Goal: Answer question/provide support: Share knowledge or assist other users

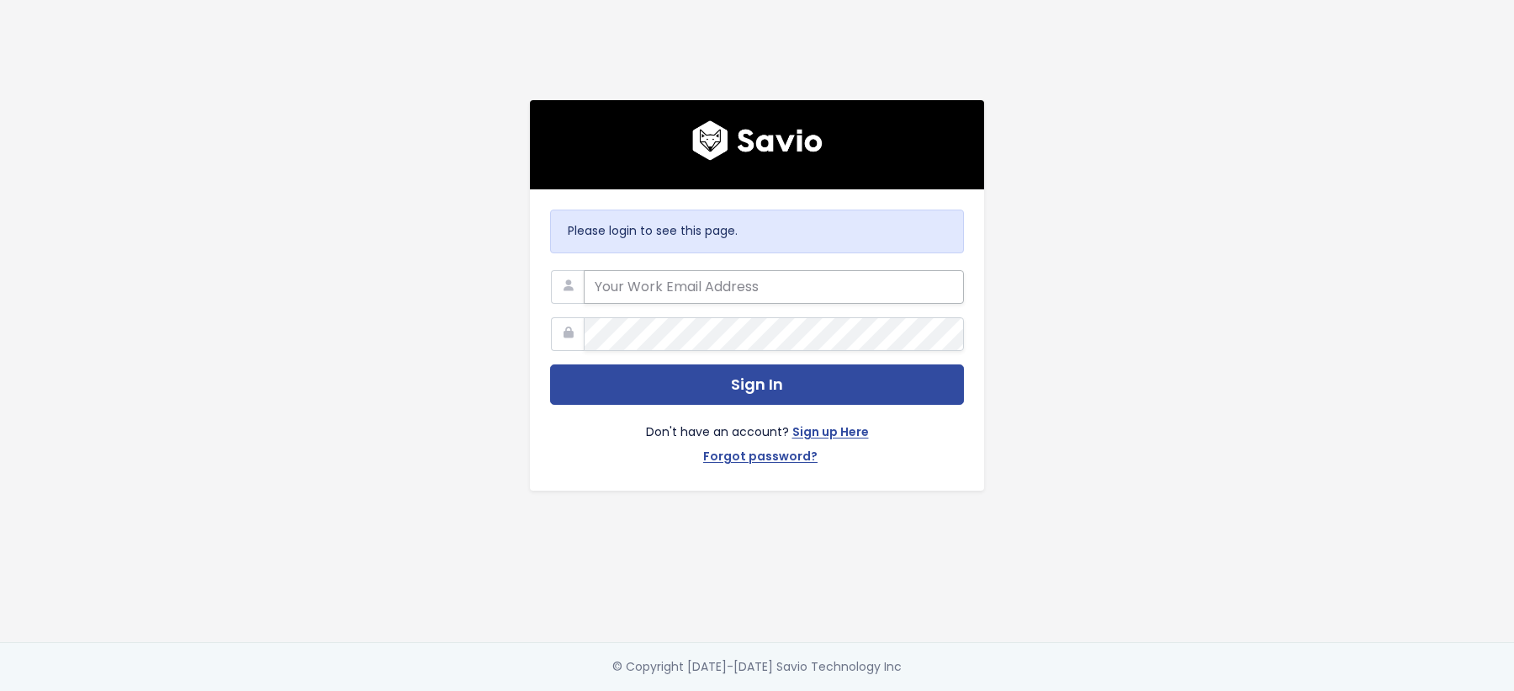
click at [771, 273] on input "email" at bounding box center [774, 287] width 380 height 34
click at [948, 690] on com-1password-button at bounding box center [757, 691] width 1514 height 0
type input "customerservice@hole19golf.com"
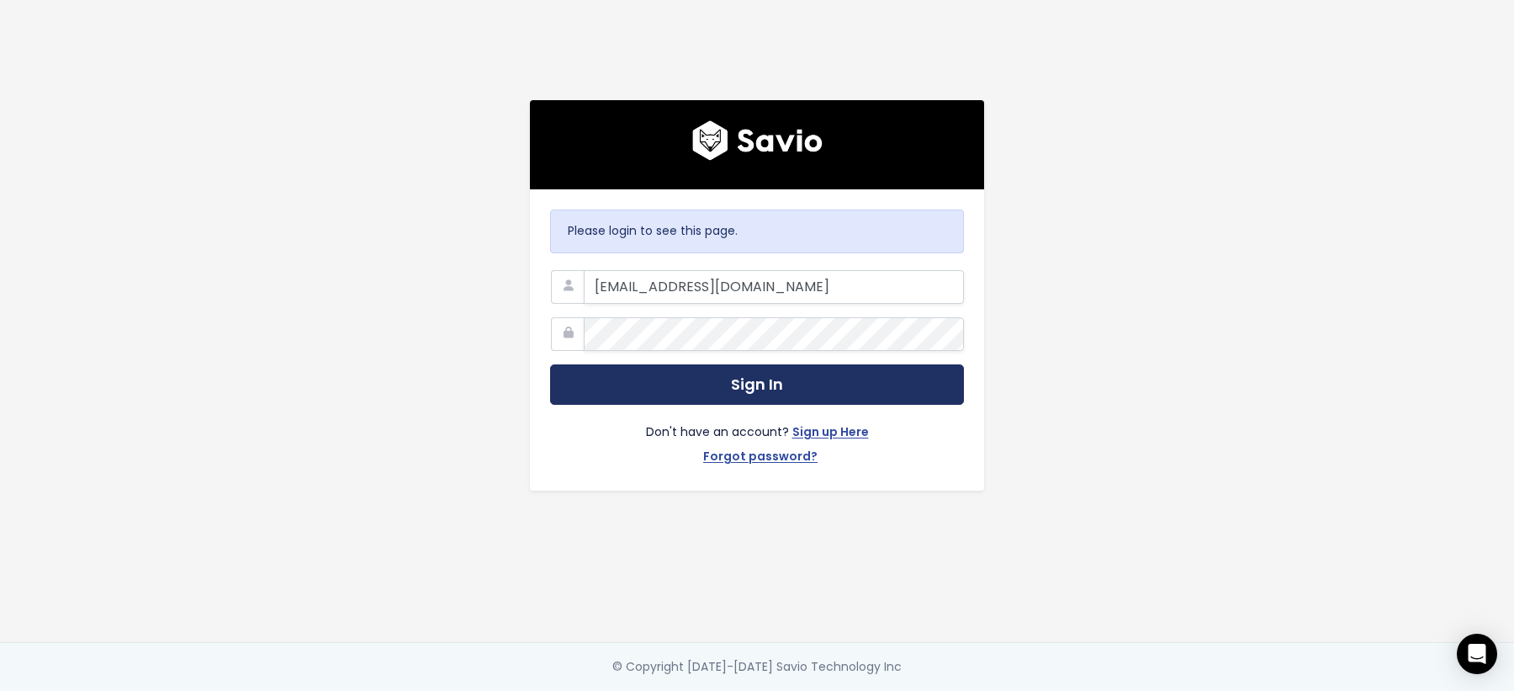
click at [658, 396] on button "Sign In" at bounding box center [757, 384] width 414 height 41
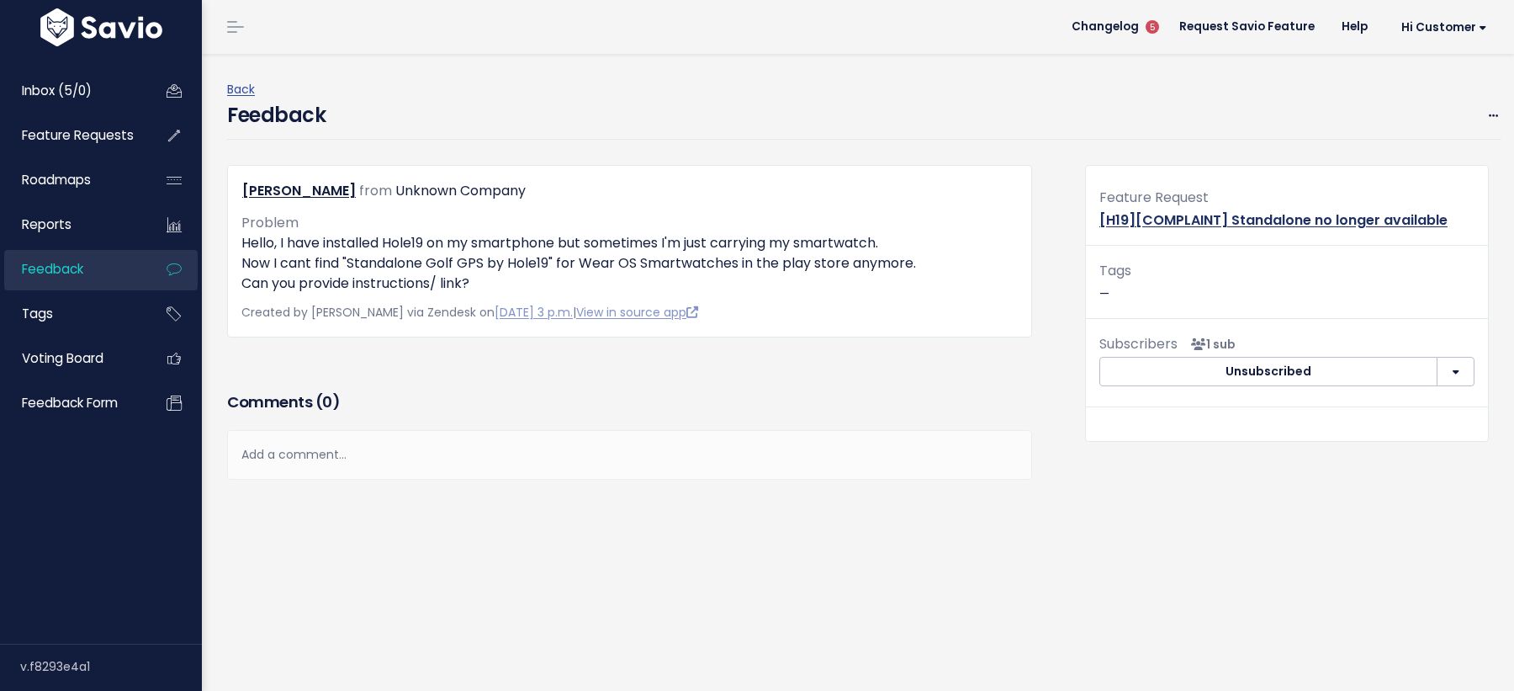
click at [1193, 223] on link "[H19][COMPLAINT] Standalone no longer available" at bounding box center [1273, 219] width 348 height 19
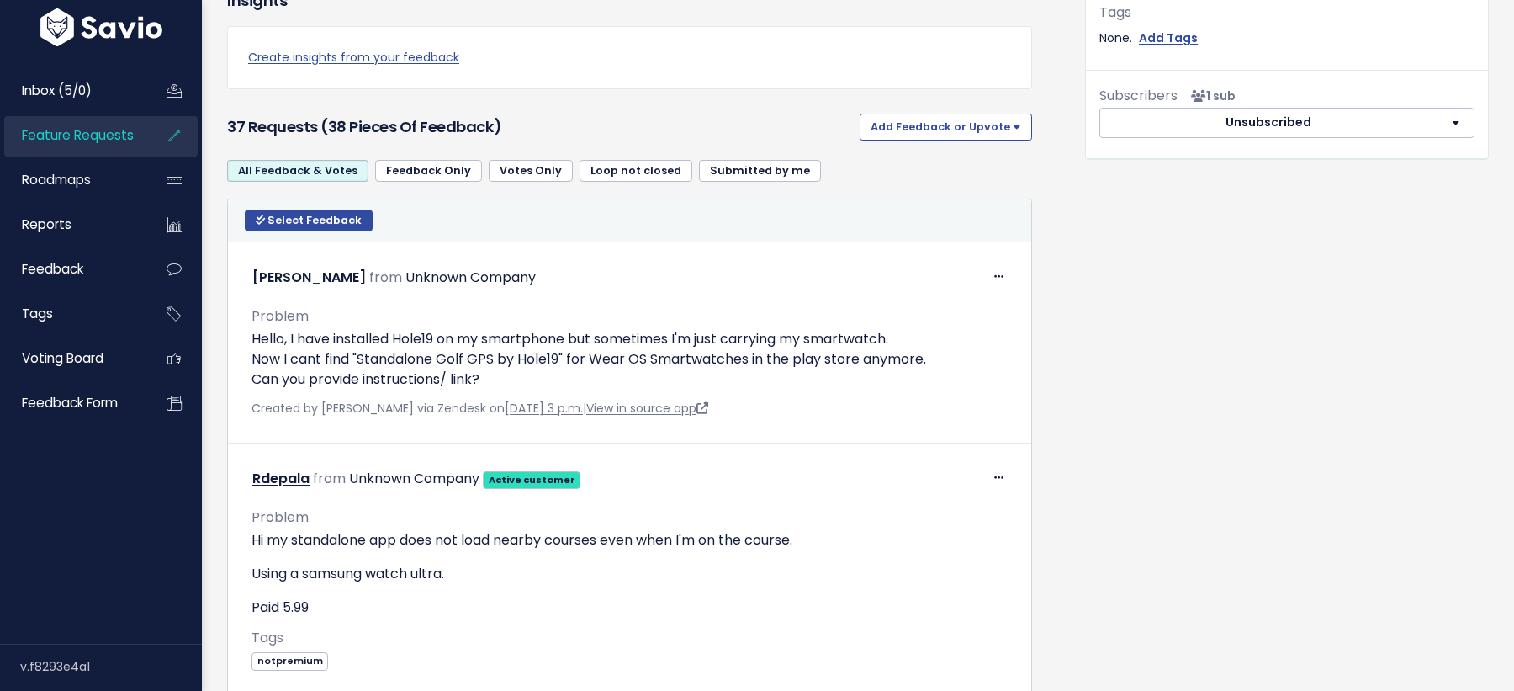
scroll to position [744, 0]
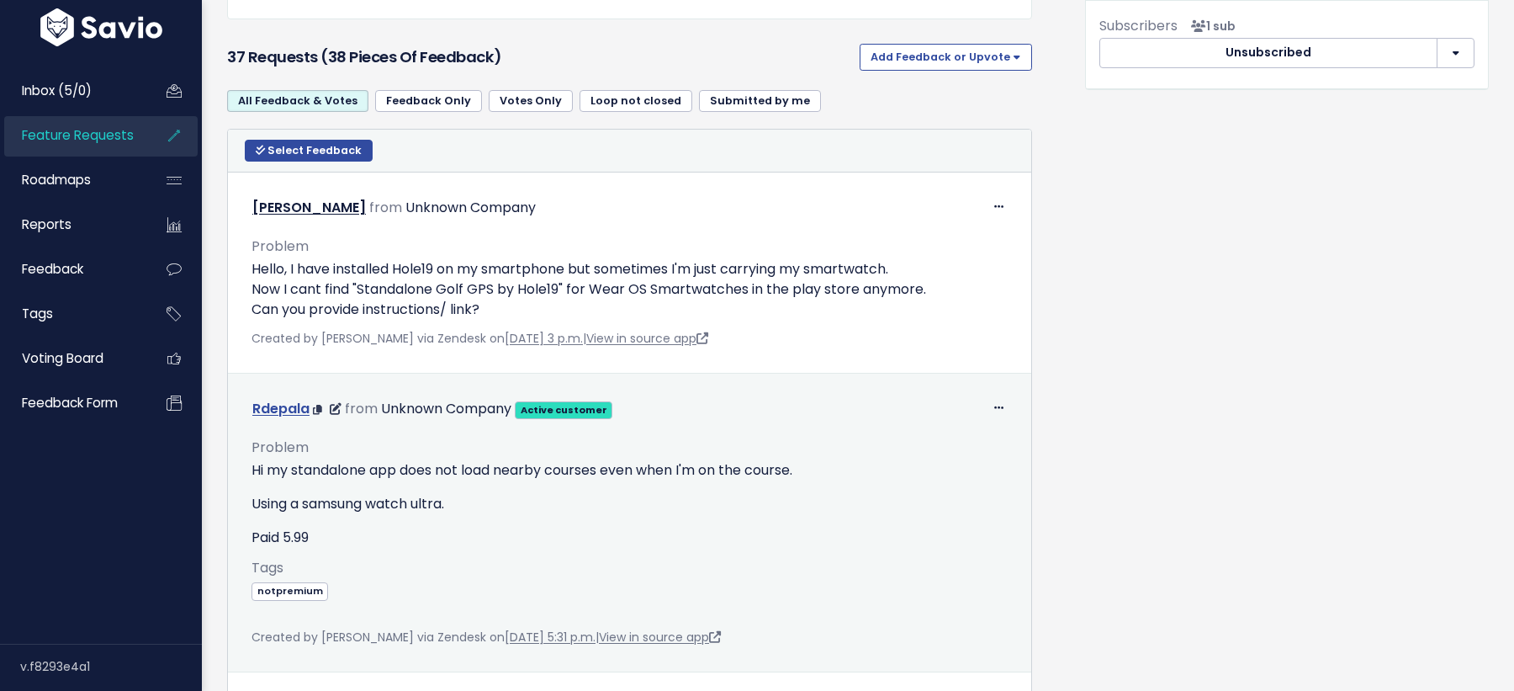
click at [280, 409] on link "Rdepala" at bounding box center [280, 408] width 57 height 19
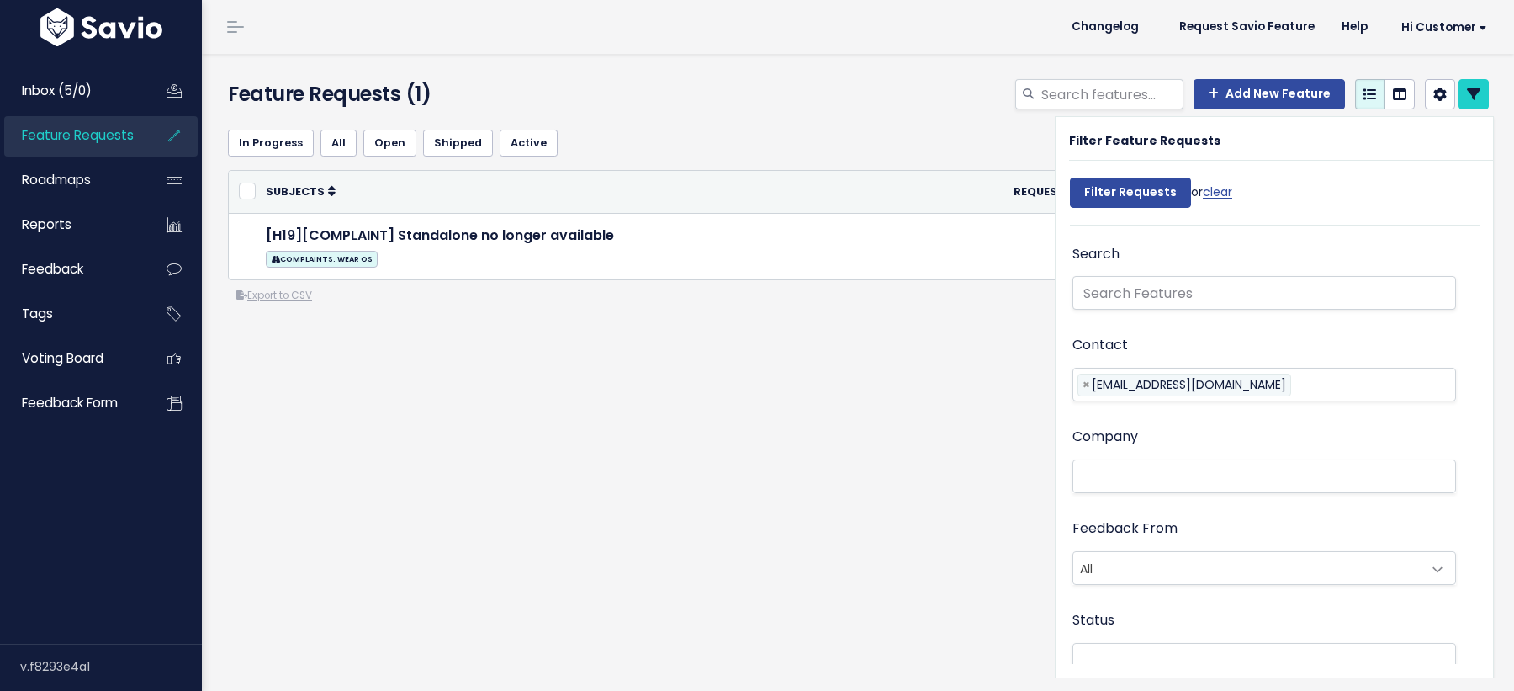
select select
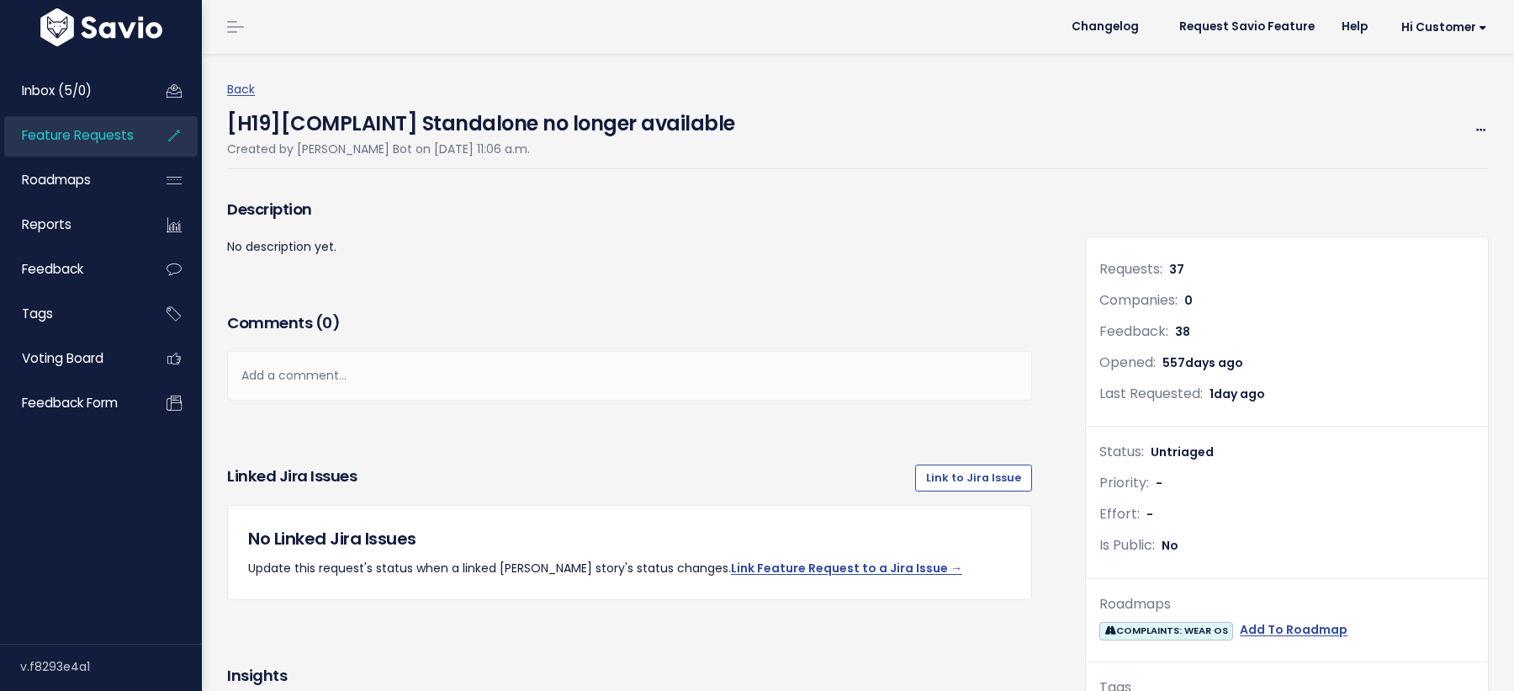
scroll to position [744, 0]
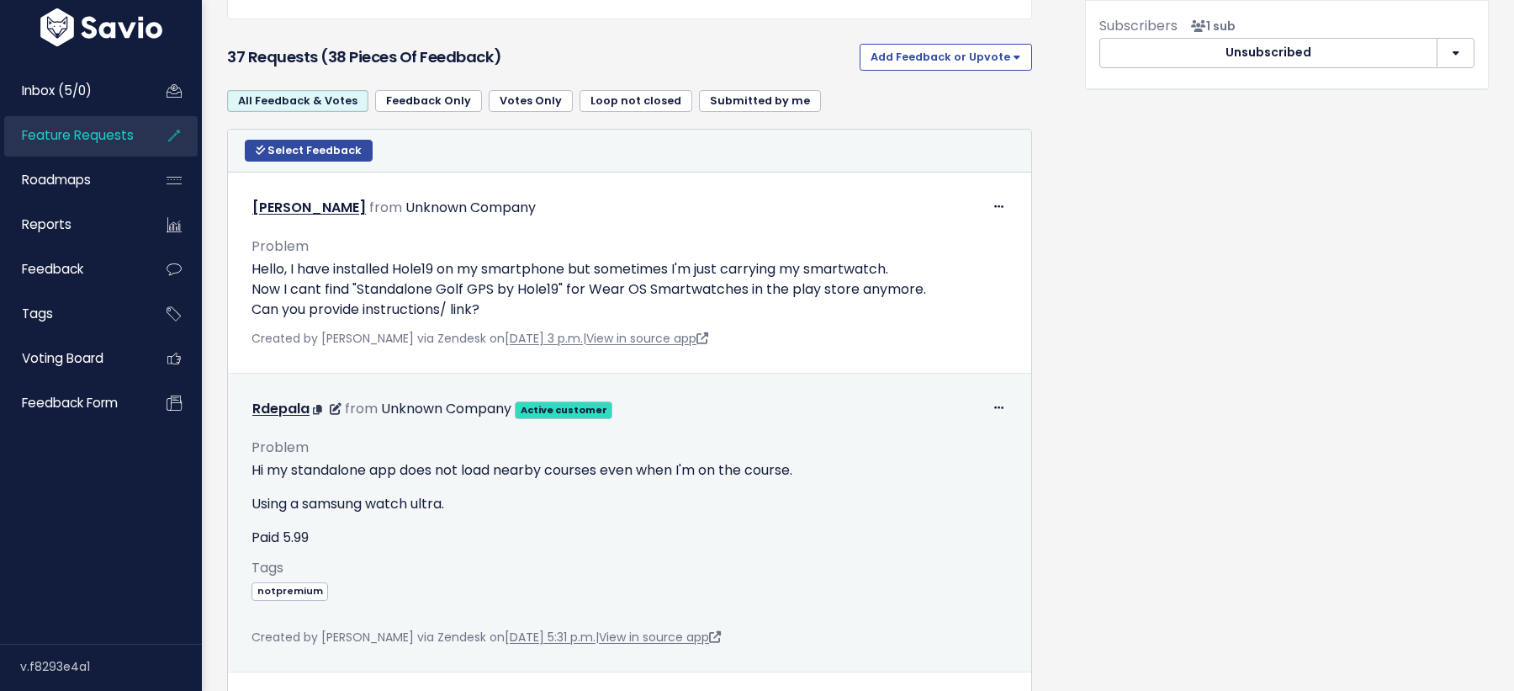
click at [683, 646] on div "Edit Return to Inbox Delete Rdepala from Unknown Company Active customer" at bounding box center [629, 523] width 783 height 278
click at [671, 635] on link "View in source app" at bounding box center [660, 636] width 122 height 17
